Goal: Task Accomplishment & Management: Use online tool/utility

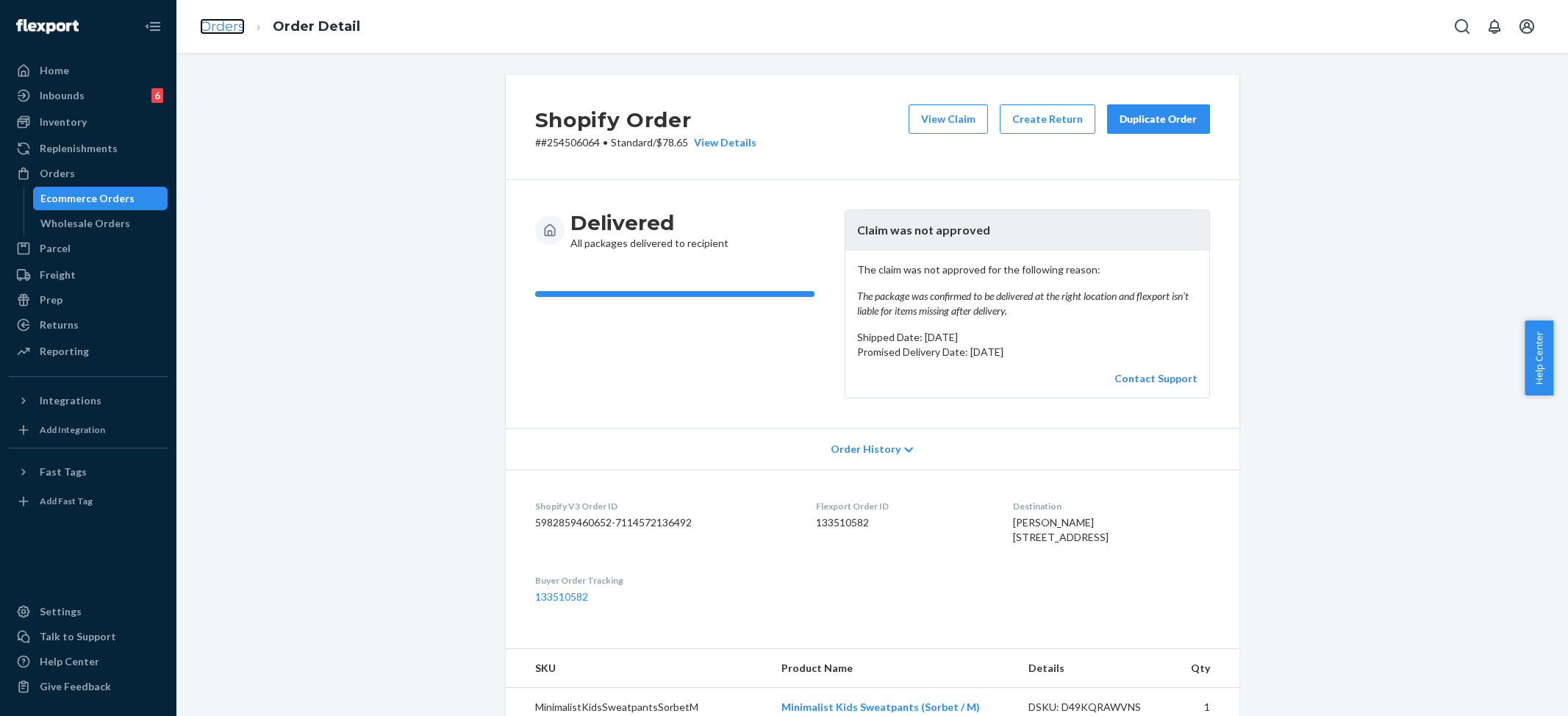
click at [230, 19] on link "Orders" at bounding box center [222, 27] width 45 height 16
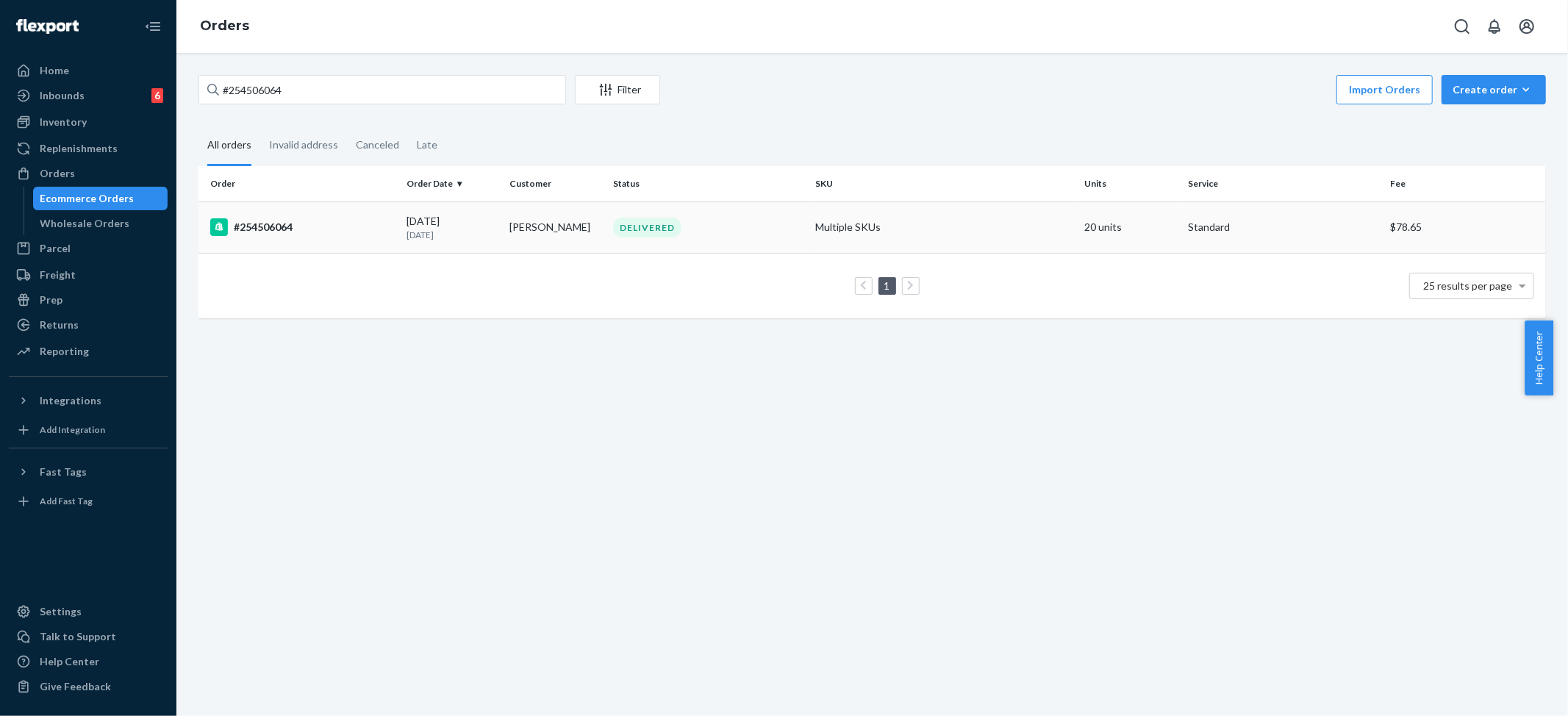
click at [897, 230] on td "Multiple SKUs" at bounding box center [944, 227] width 270 height 51
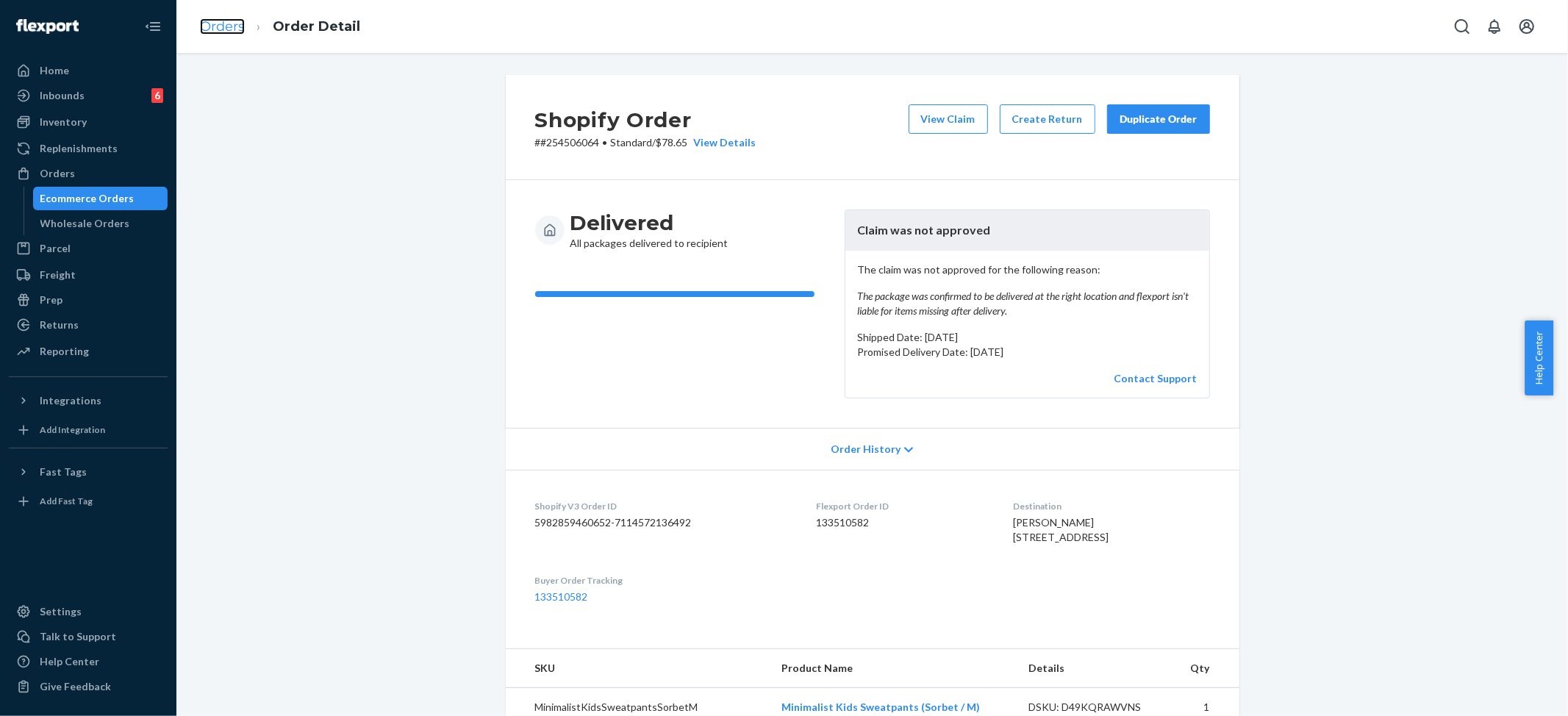
click at [201, 24] on link "Orders" at bounding box center [222, 27] width 45 height 16
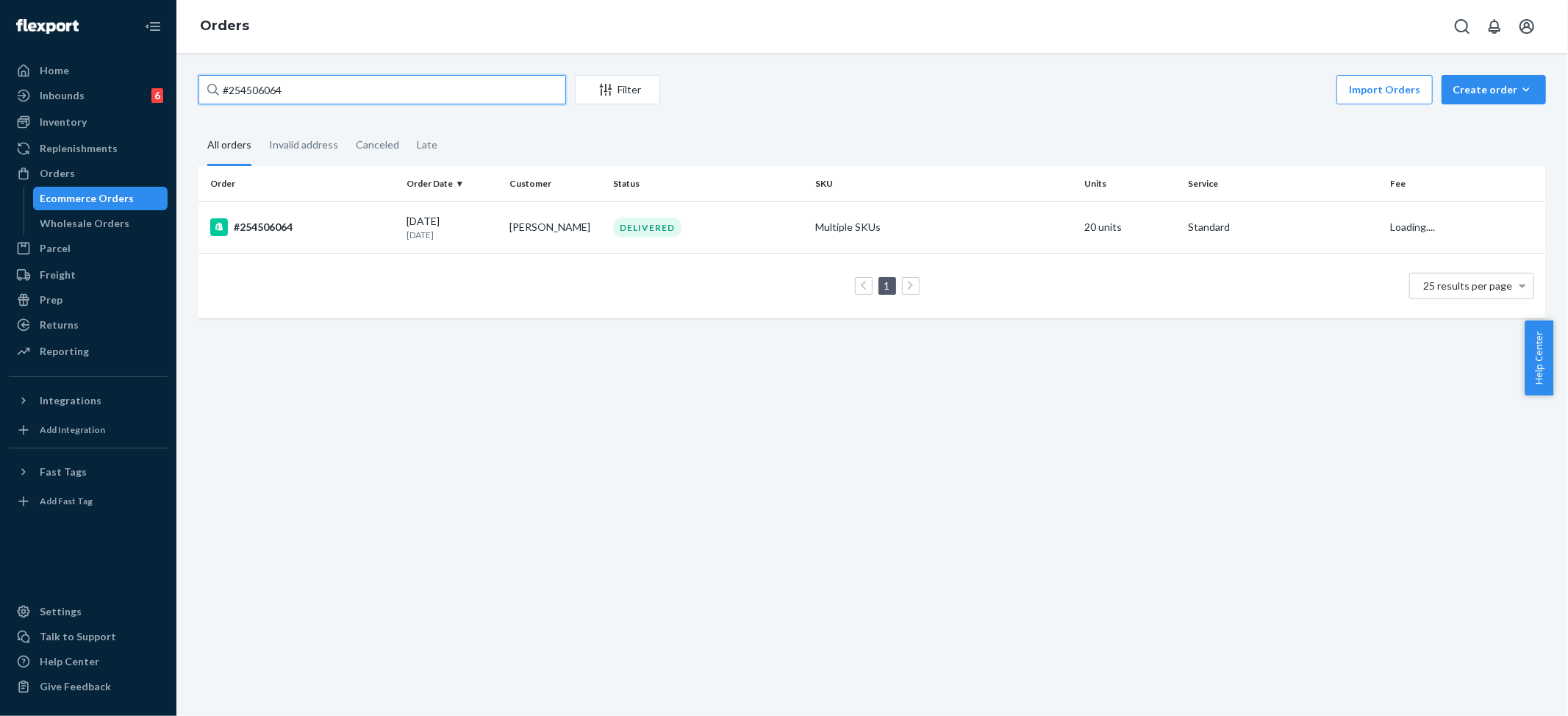
click at [293, 94] on input "#254506064" at bounding box center [382, 89] width 368 height 29
paste input "001402"
type input "#254001402"
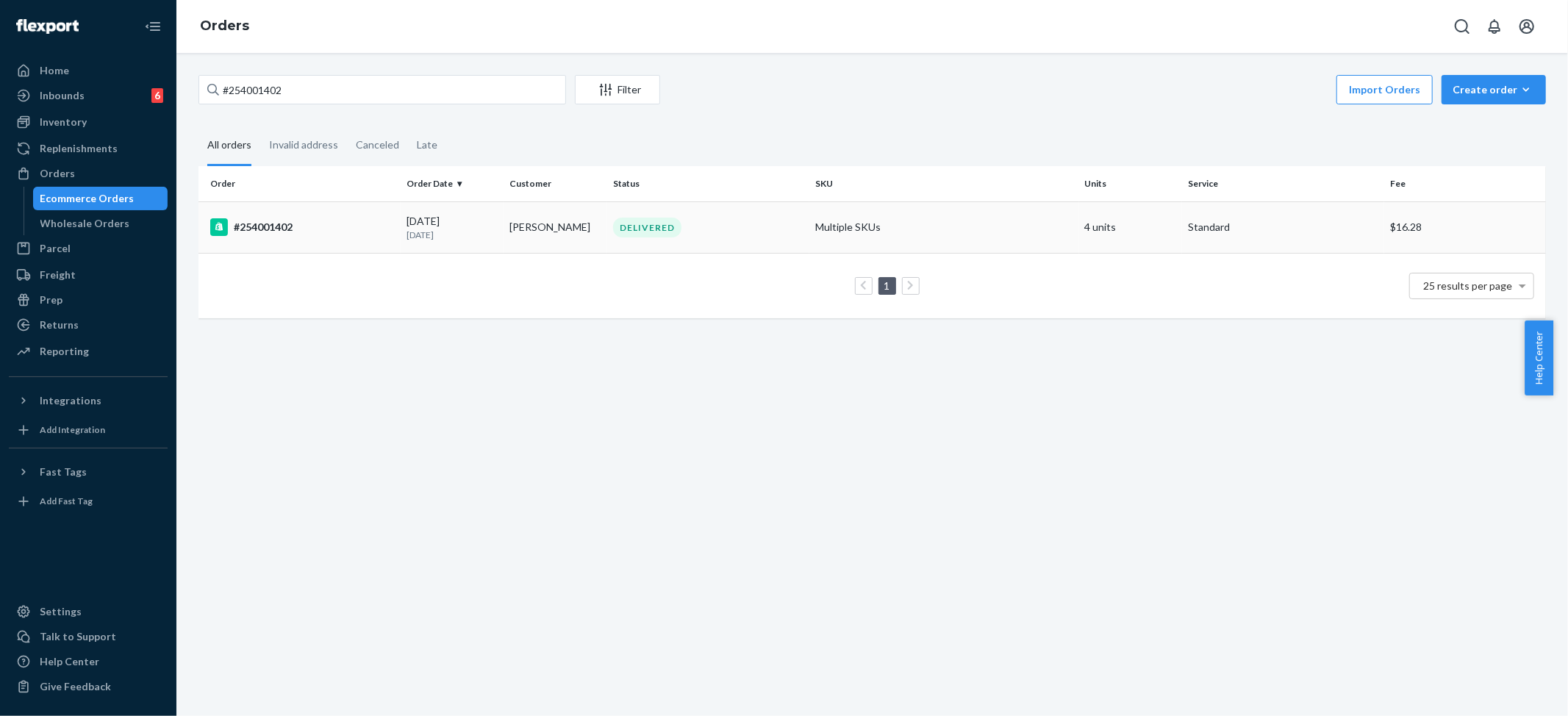
click at [845, 227] on td "Multiple SKUs" at bounding box center [944, 227] width 270 height 51
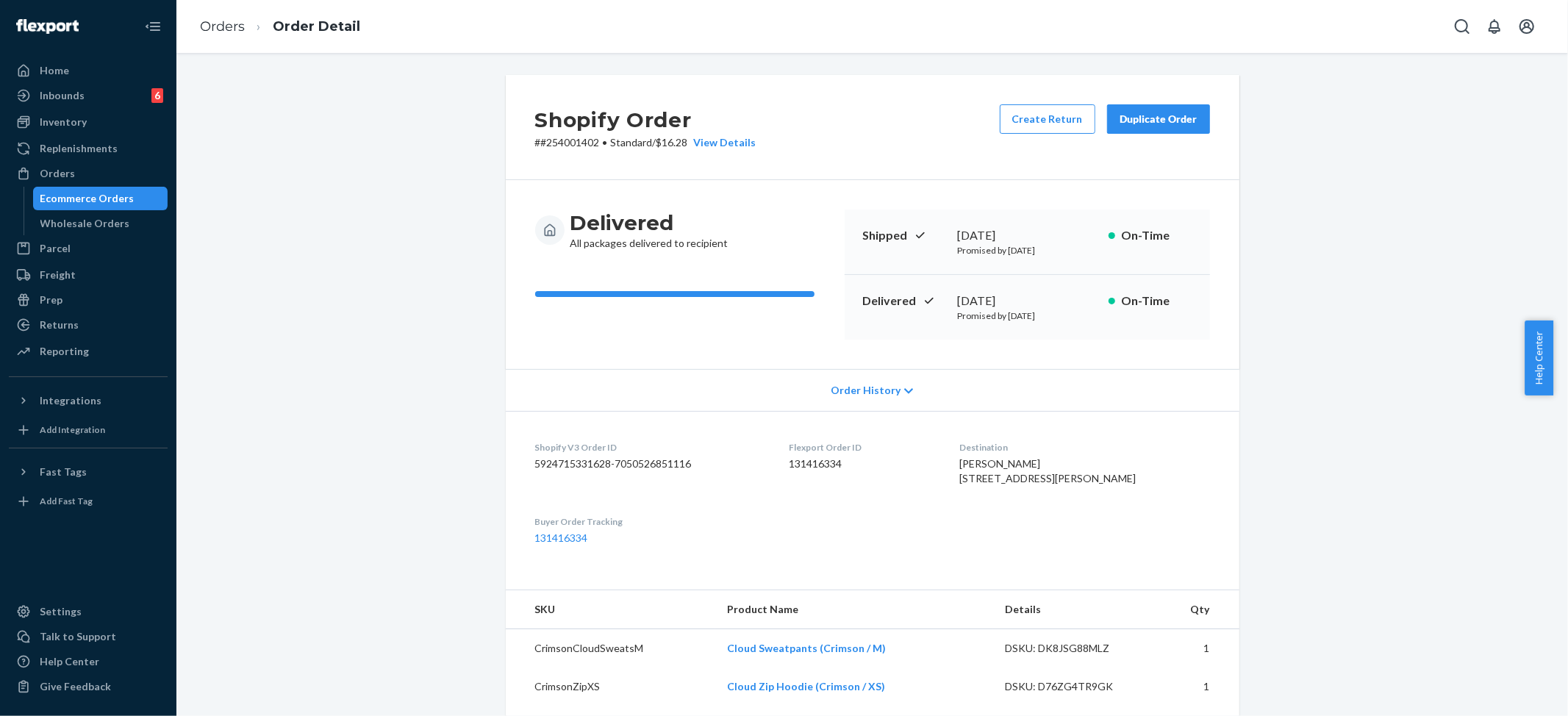
click at [249, 19] on li "Order Detail" at bounding box center [302, 27] width 116 height 19
click at [225, 27] on link "Orders" at bounding box center [222, 27] width 45 height 16
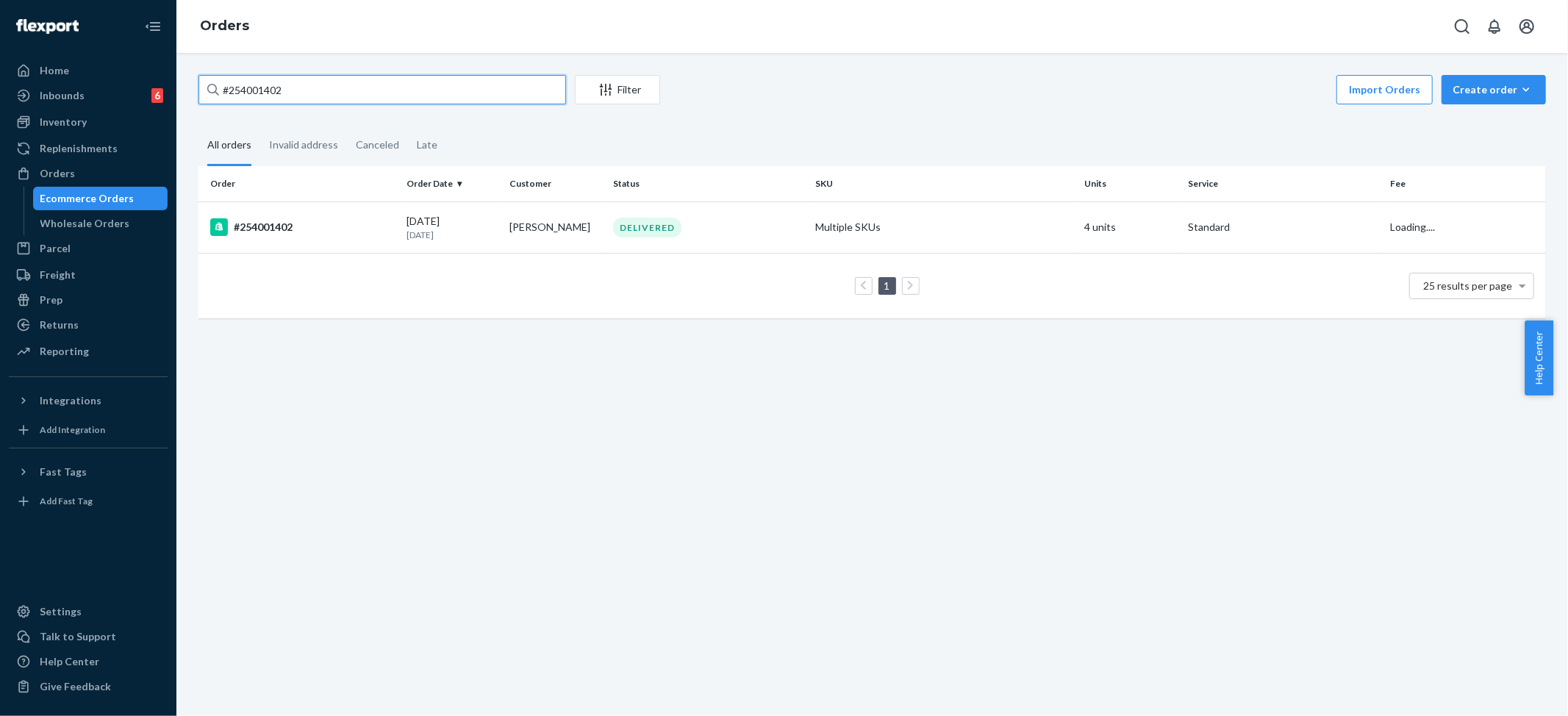
click at [312, 84] on input "#254001402" at bounding box center [382, 89] width 368 height 29
paste input "140923"
type input "#254140923"
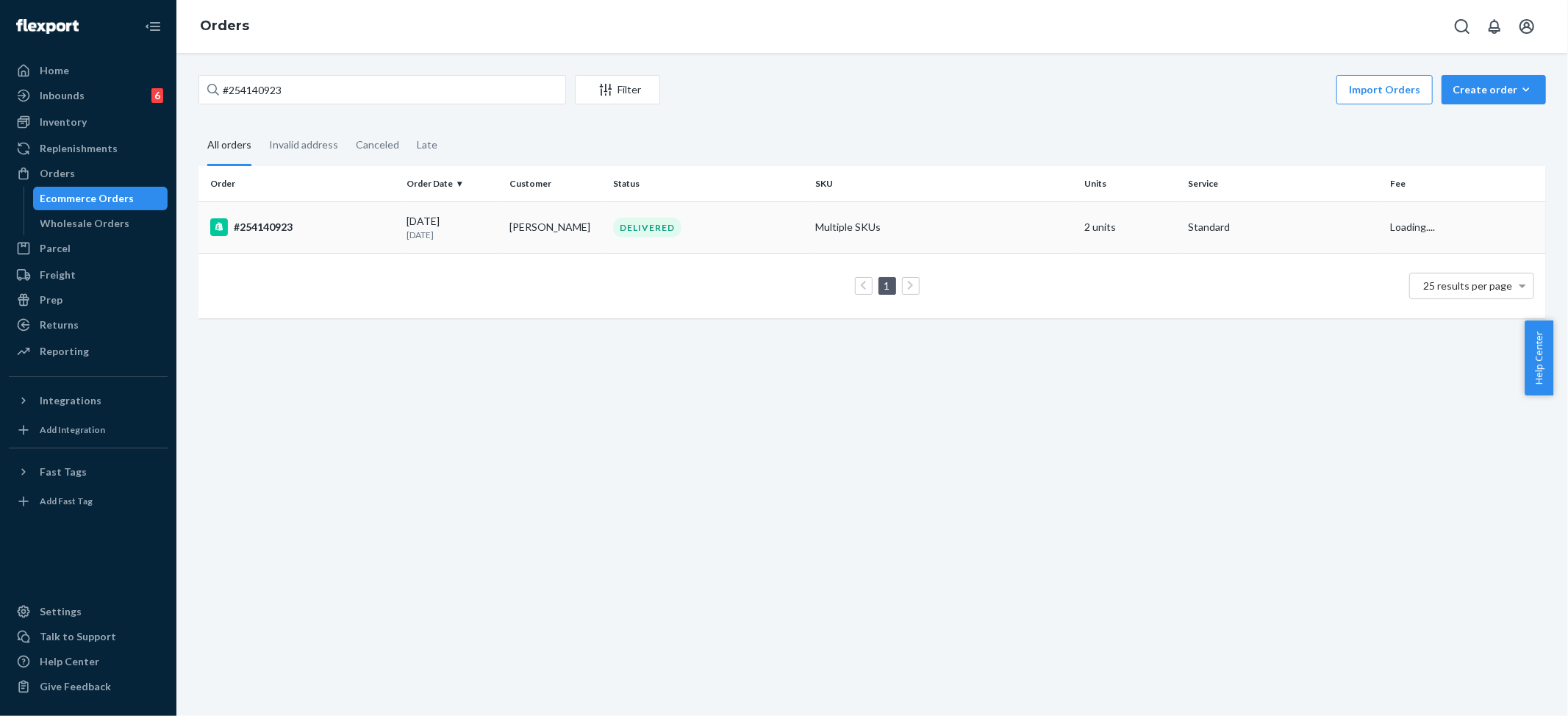
click at [978, 240] on td "Multiple SKUs" at bounding box center [944, 227] width 270 height 51
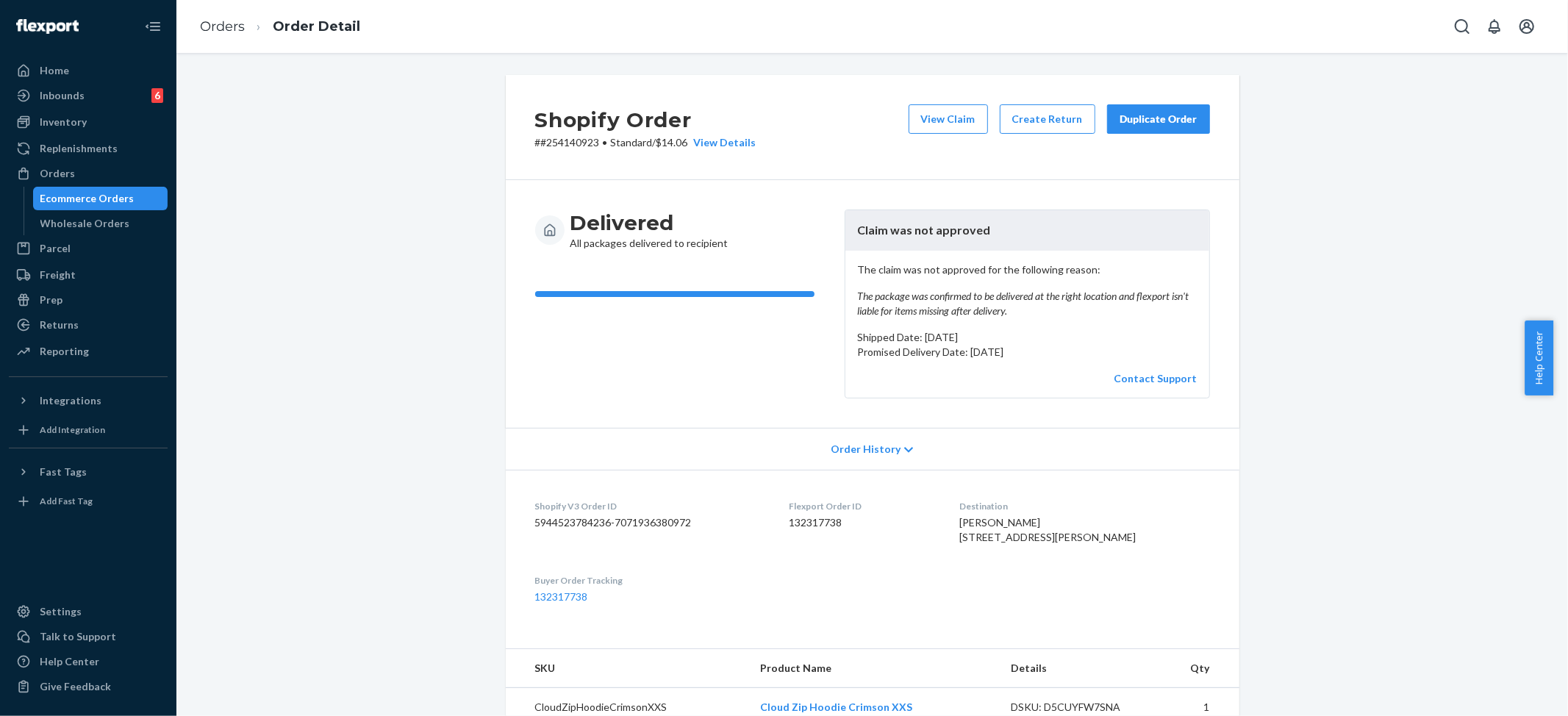
click at [246, 30] on li "Order Detail" at bounding box center [302, 27] width 116 height 19
click at [241, 25] on link "Orders" at bounding box center [222, 27] width 45 height 16
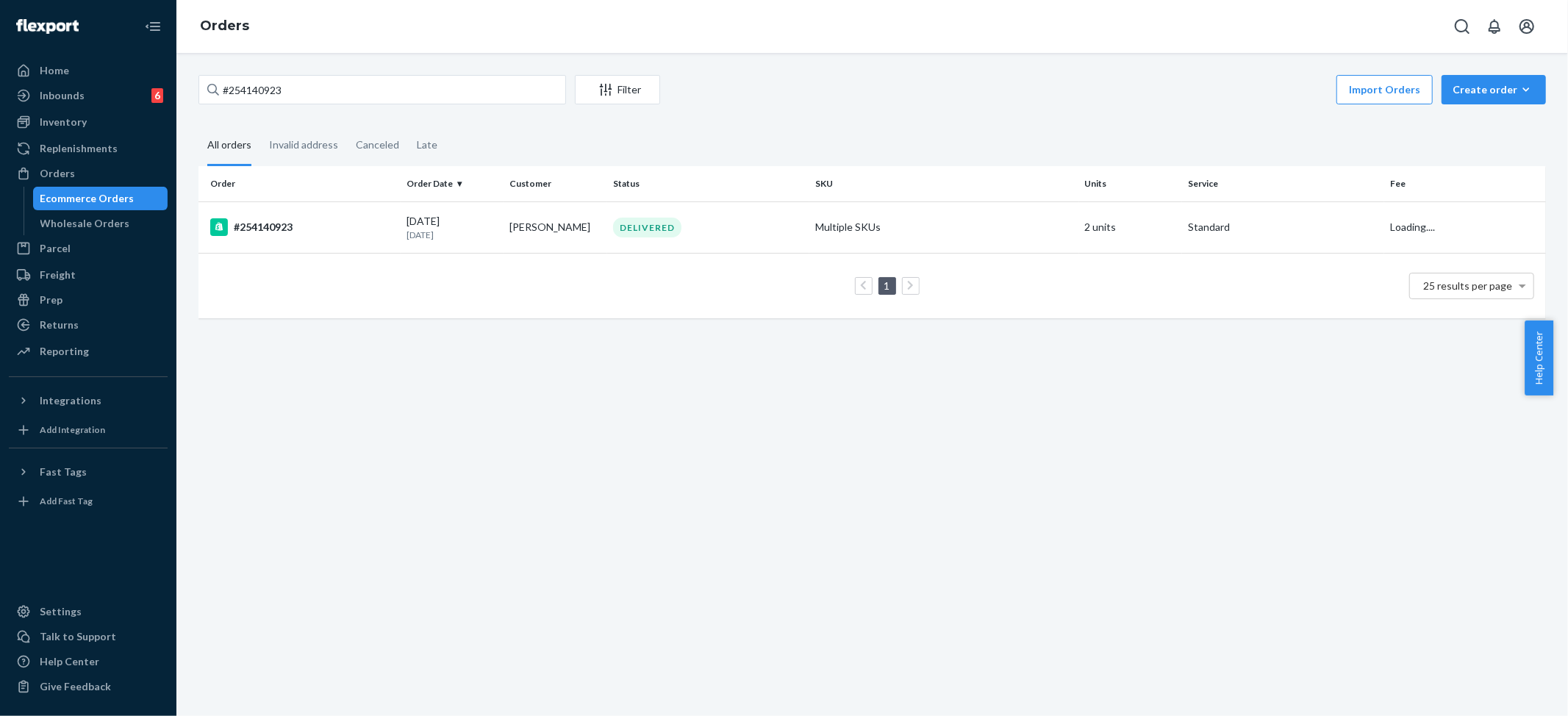
click at [327, 58] on div "#254140923 Filter Import Orders Create order Ecommerce order Removal order All …" at bounding box center [872, 385] width 1392 height 663
click at [303, 80] on input "#254140923" at bounding box center [382, 89] width 368 height 29
paste input "60271"
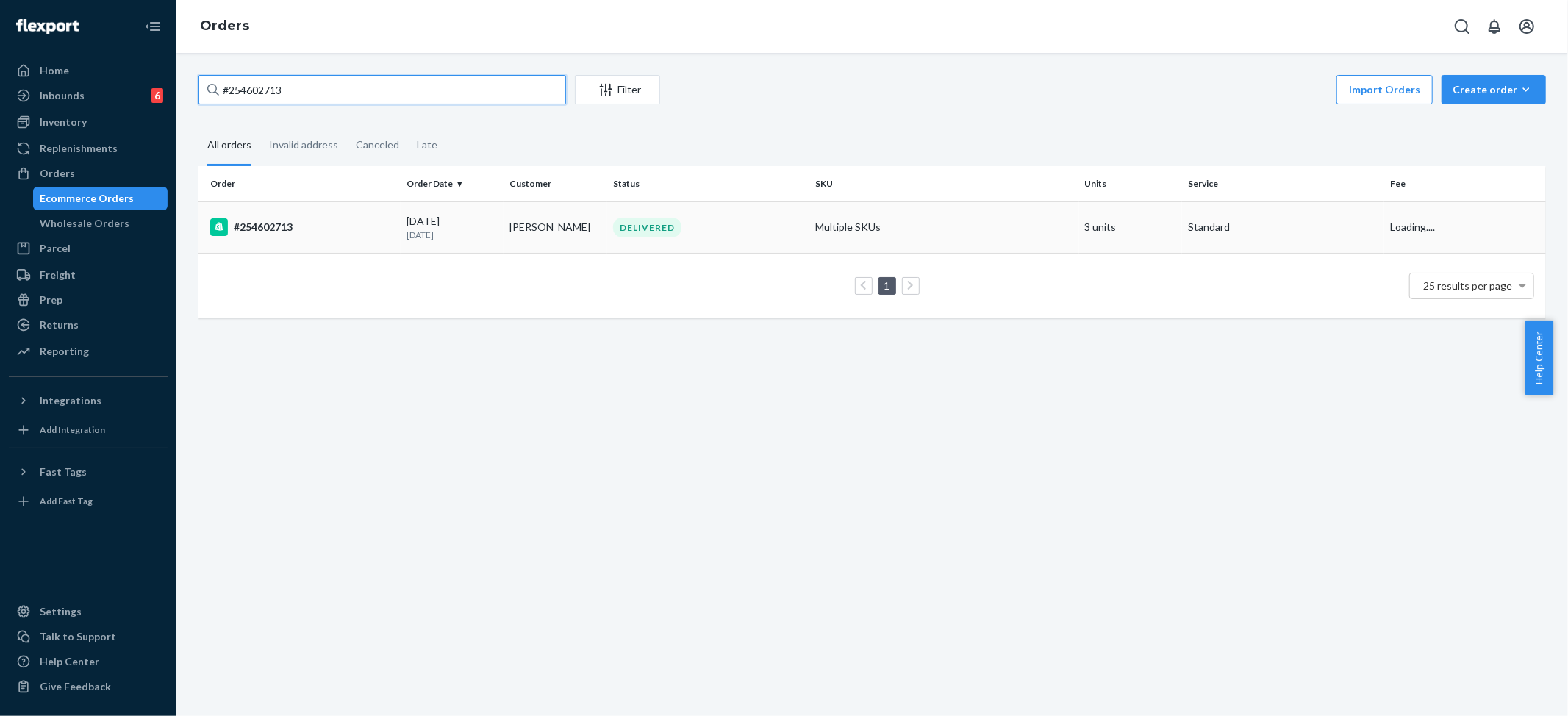
type input "#254602713"
click at [906, 225] on td "Multiple SKUs" at bounding box center [944, 227] width 270 height 51
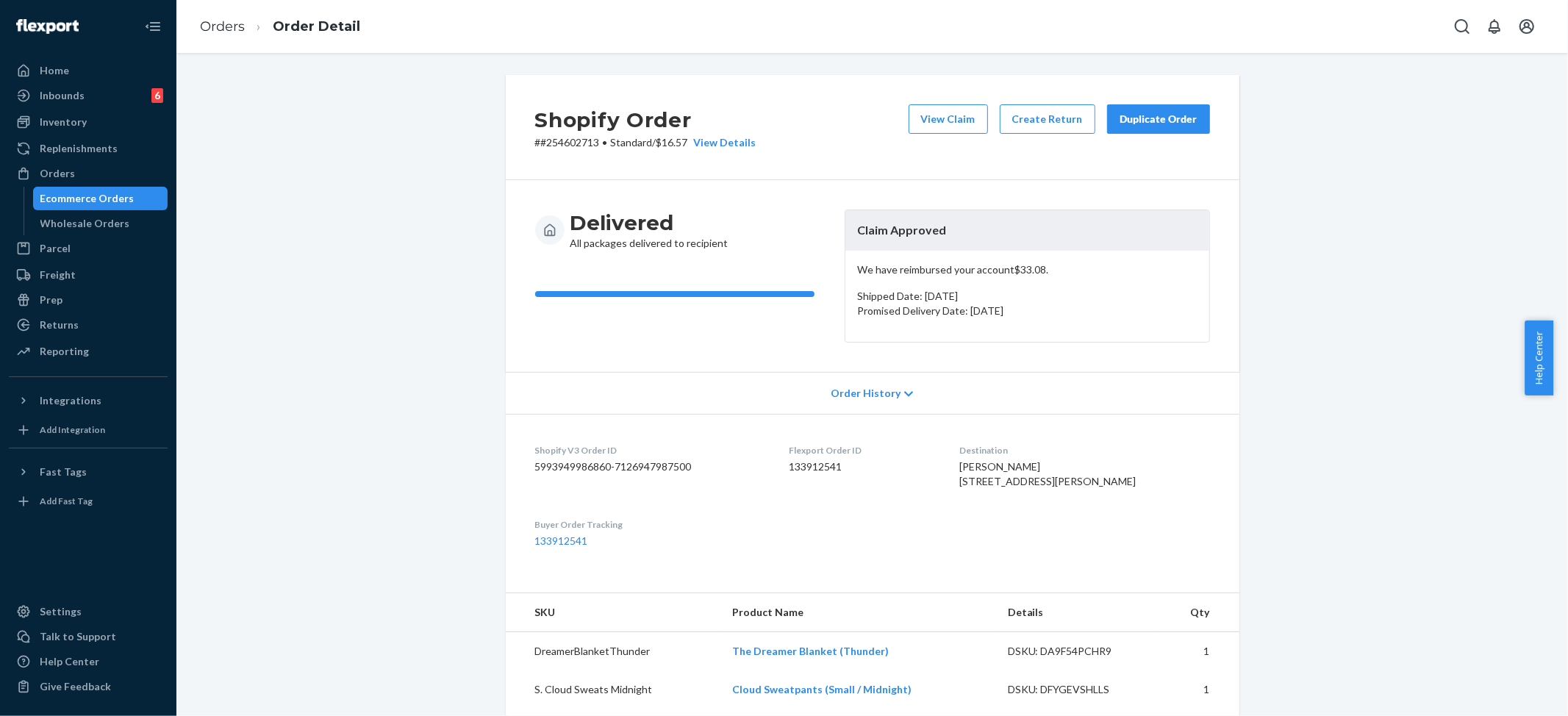
click at [1153, 119] on div "Duplicate Order" at bounding box center [1159, 118] width 78 height 15
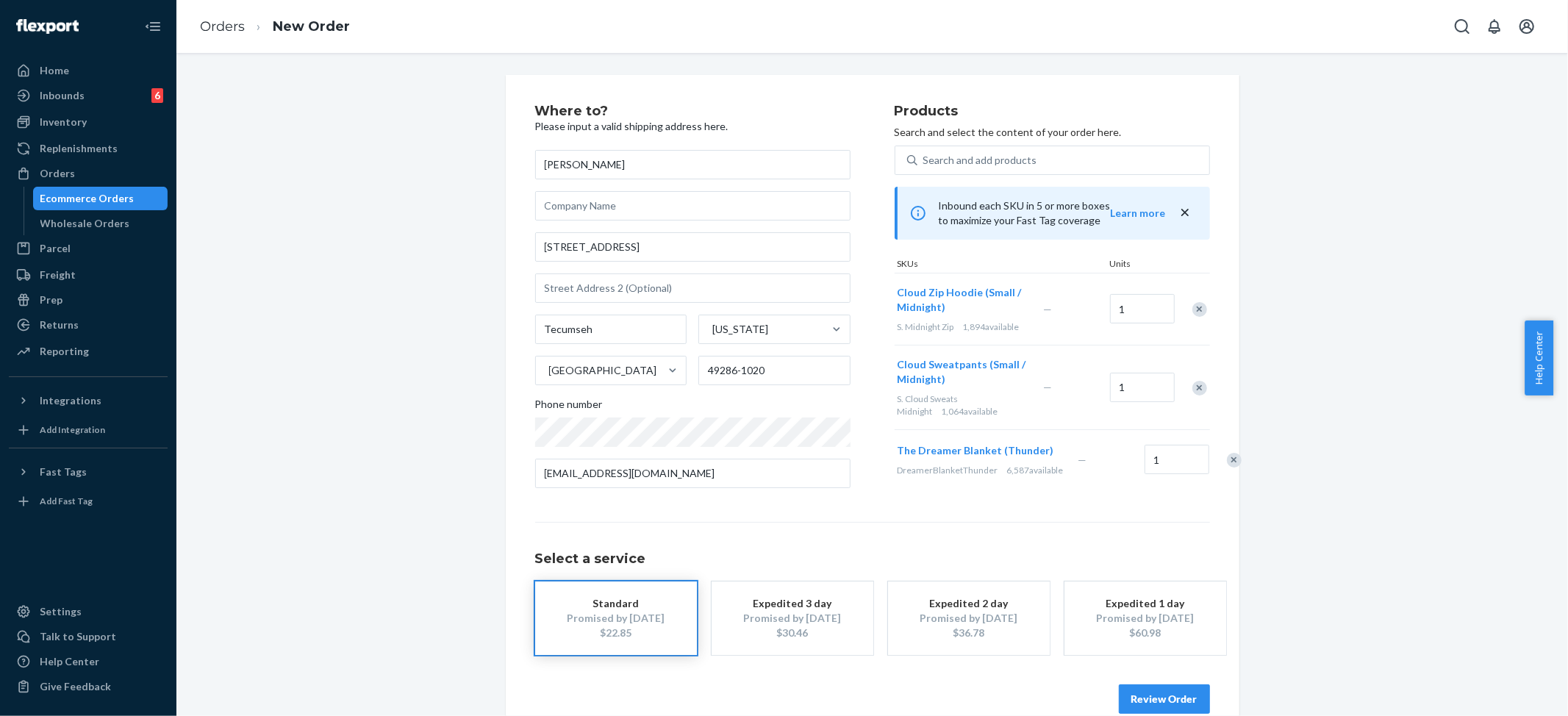
click at [1192, 308] on div "Remove Item" at bounding box center [1199, 309] width 15 height 15
click at [1192, 311] on div "Remove Item" at bounding box center [1199, 316] width 15 height 15
click at [1144, 697] on button "Review Order" at bounding box center [1164, 698] width 91 height 29
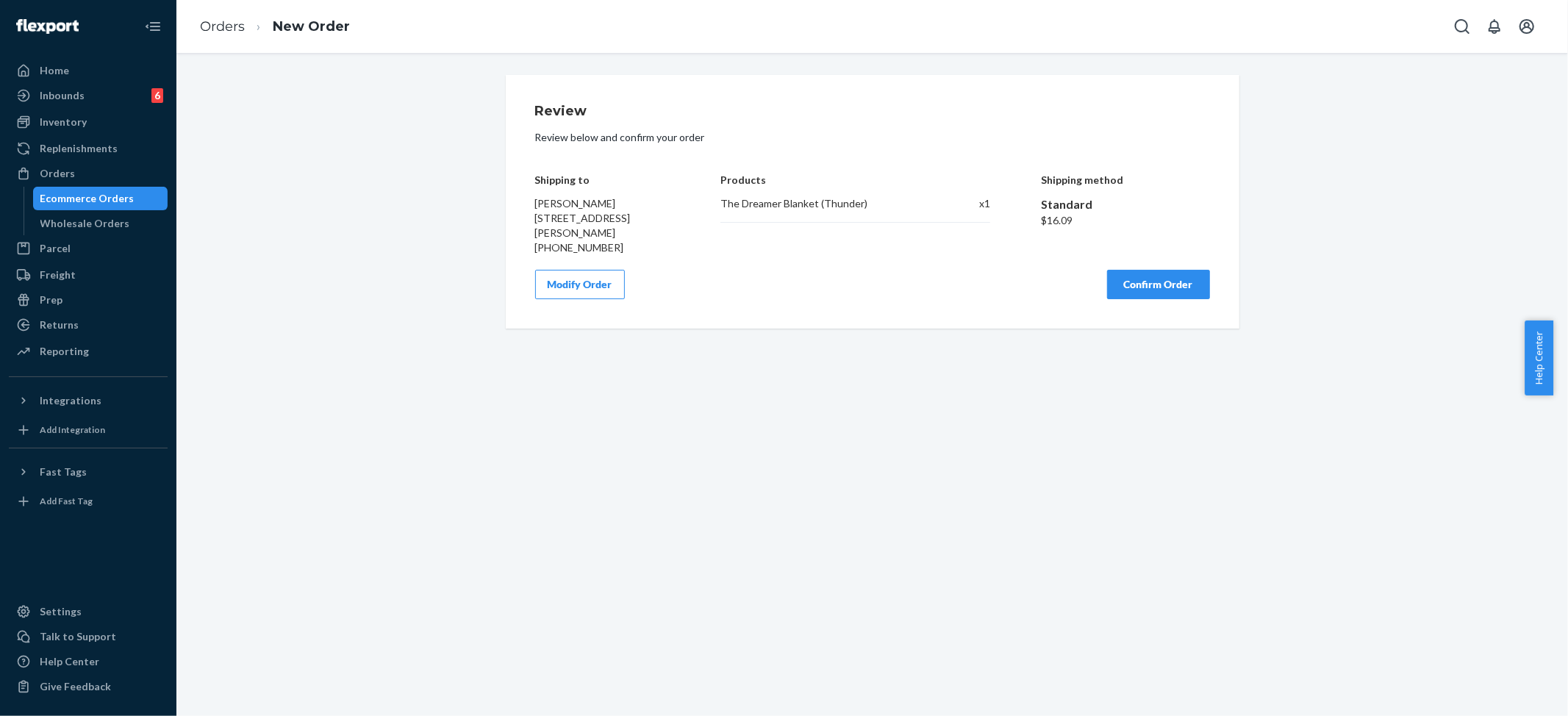
click at [809, 191] on div "Products The Dreamer Blanket (Thunder) x 1" at bounding box center [855, 203] width 270 height 103
copy div "The Dreamer Blanket (Thunder)"
click at [1156, 280] on button "Confirm Order" at bounding box center [1159, 284] width 103 height 29
